Goal: Navigation & Orientation: Find specific page/section

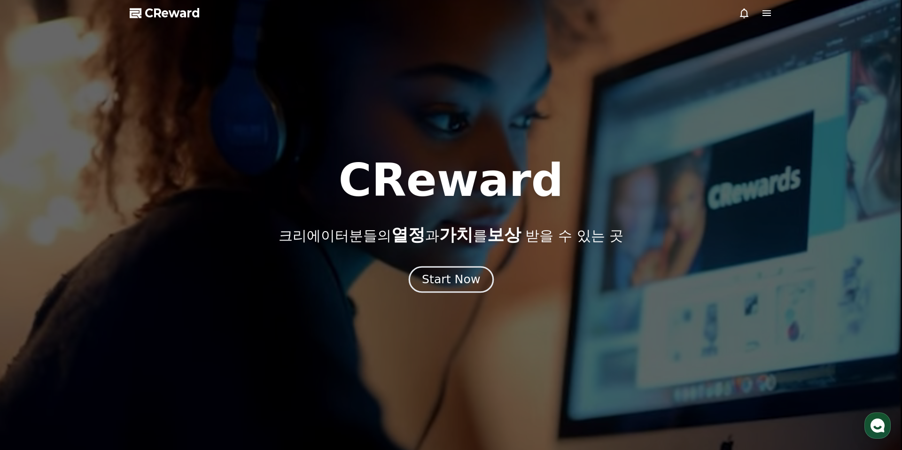
click at [458, 277] on div "Start Now" at bounding box center [451, 279] width 58 height 16
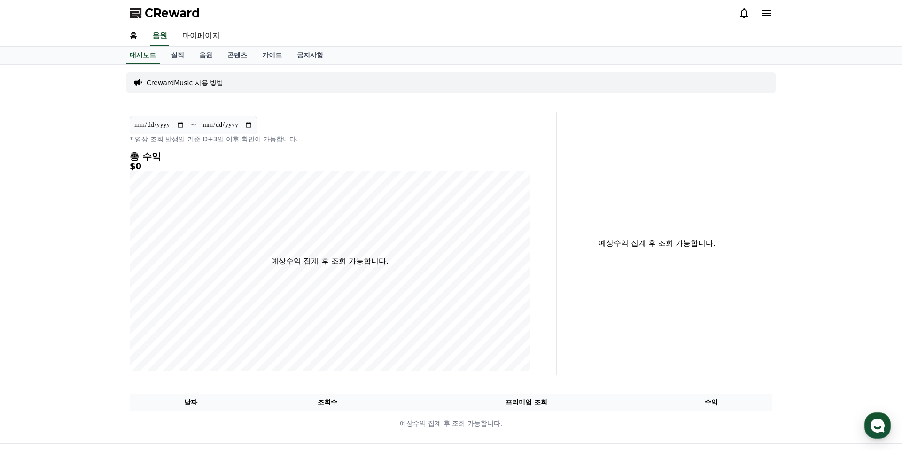
click at [739, 19] on div at bounding box center [755, 13] width 34 height 15
click at [742, 15] on icon at bounding box center [743, 13] width 11 height 11
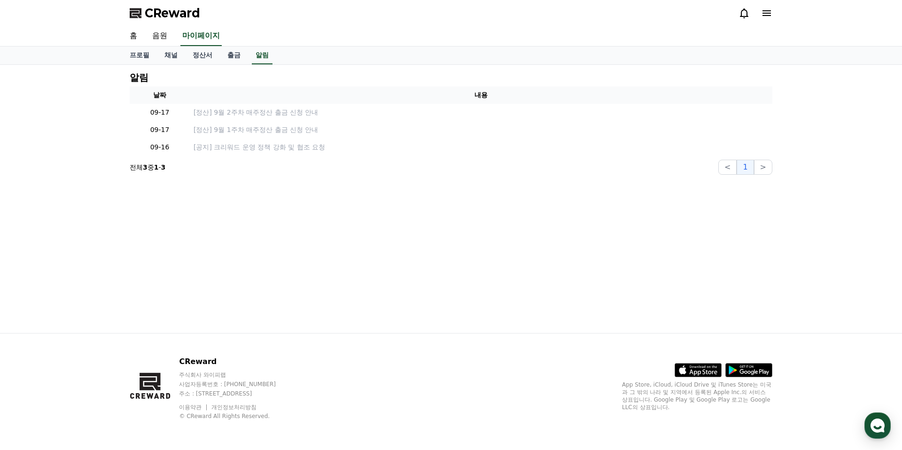
click at [746, 15] on icon at bounding box center [744, 13] width 8 height 10
click at [772, 17] on div "CReward" at bounding box center [450, 13] width 657 height 26
click at [771, 17] on icon at bounding box center [766, 13] width 11 height 11
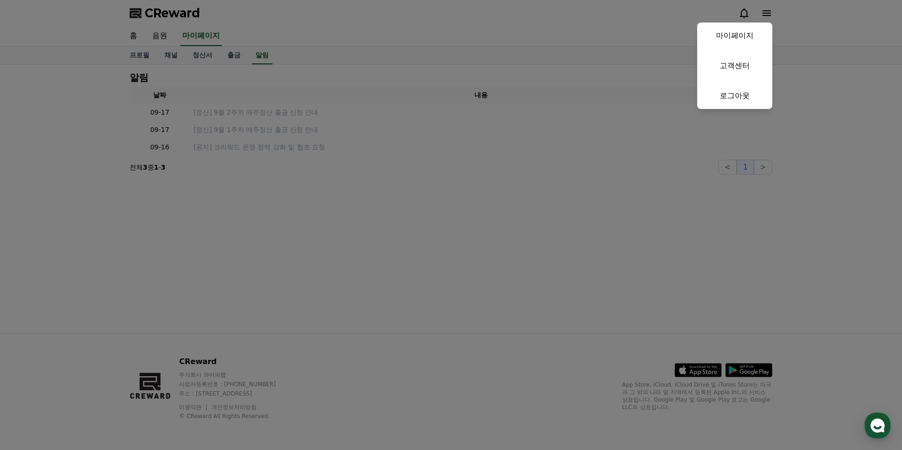
drag, startPoint x: 786, startPoint y: 26, endPoint x: 720, endPoint y: 31, distance: 65.4
click at [786, 26] on button "close" at bounding box center [451, 225] width 902 height 450
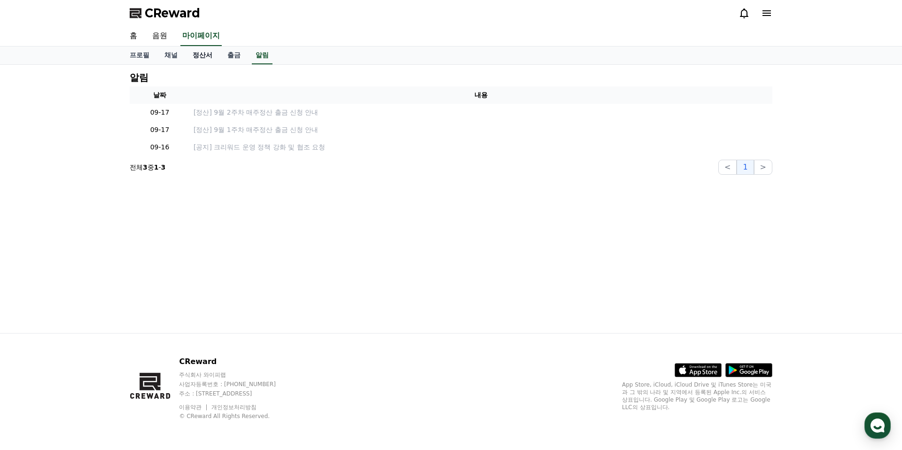
click at [201, 48] on link "정산서" at bounding box center [202, 55] width 35 height 18
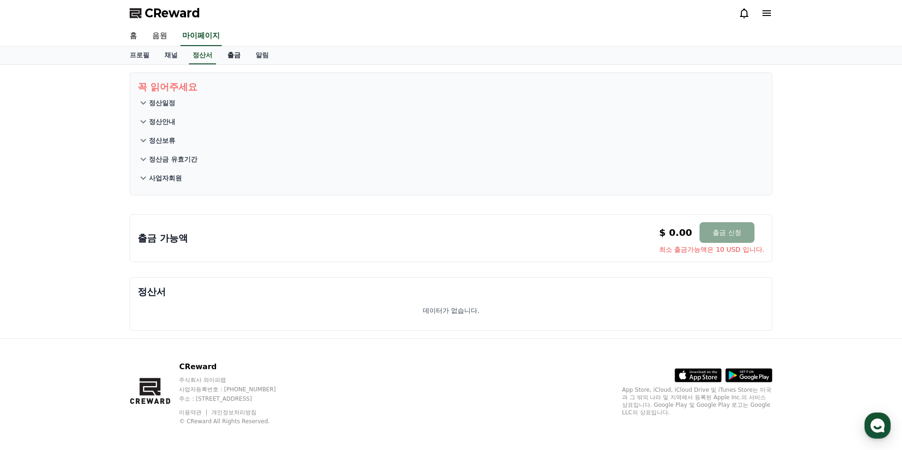
click at [220, 52] on link "출금" at bounding box center [234, 55] width 28 height 18
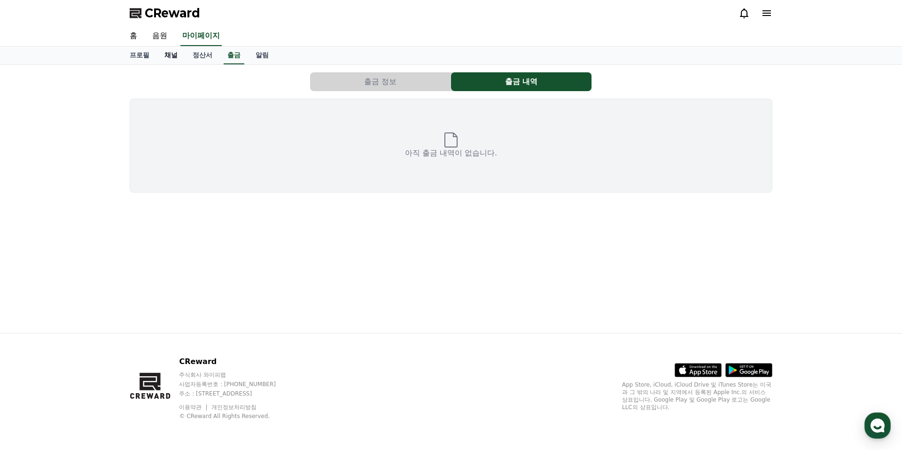
click at [170, 54] on link "채널" at bounding box center [171, 55] width 28 height 18
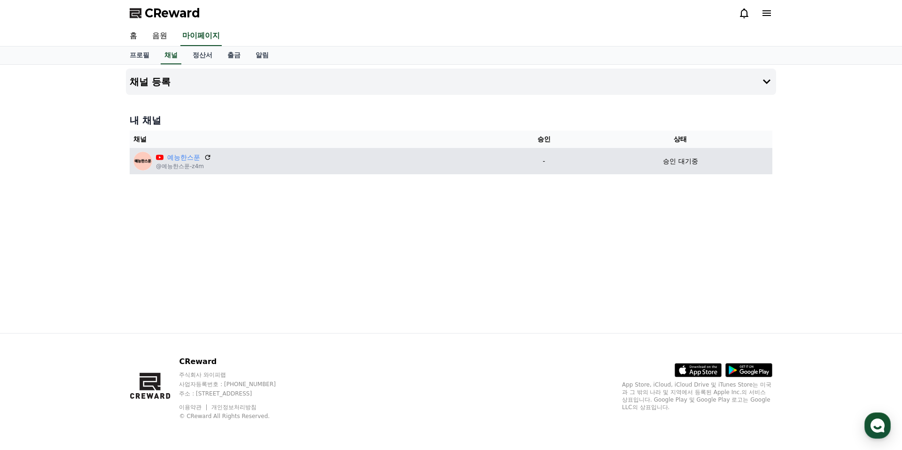
click at [631, 154] on td "승인 대기중" at bounding box center [680, 161] width 184 height 26
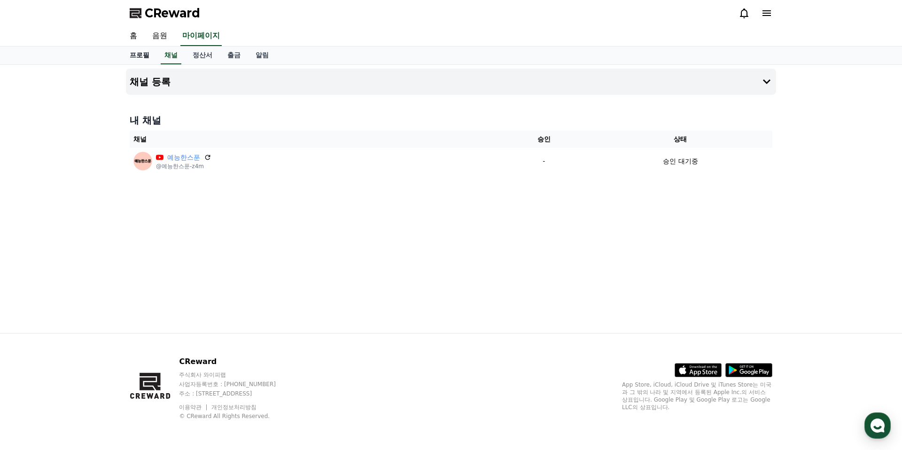
click at [145, 50] on link "프로필" at bounding box center [139, 55] width 35 height 18
select select "**********"
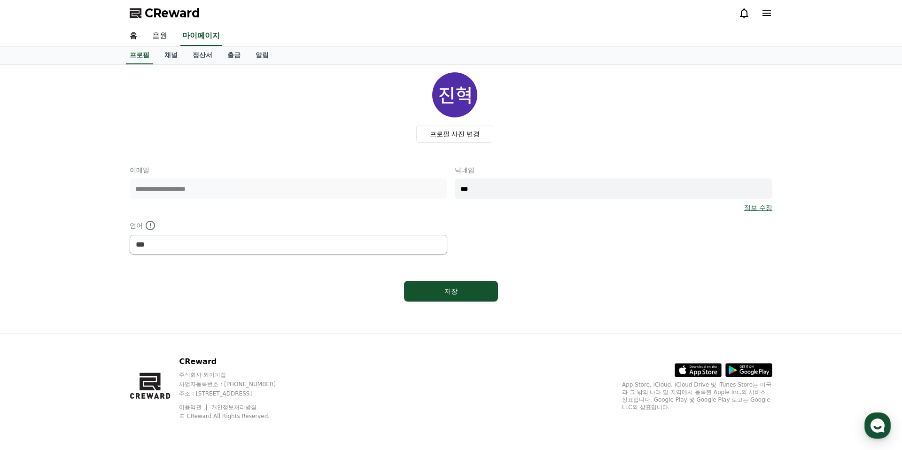
click at [156, 31] on link "음원" at bounding box center [160, 36] width 30 height 20
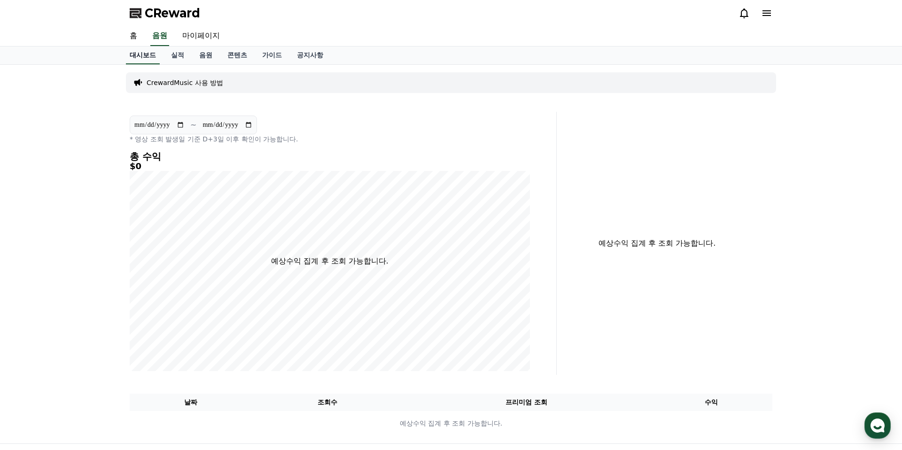
click at [135, 33] on link "홈" at bounding box center [133, 36] width 23 height 20
